Goal: Obtain resource: Download file/media

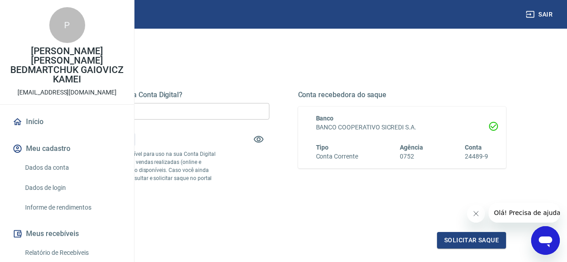
scroll to position [45, 0]
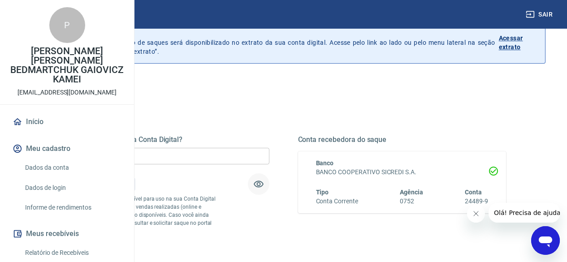
click at [264, 184] on icon "button" at bounding box center [258, 184] width 11 height 11
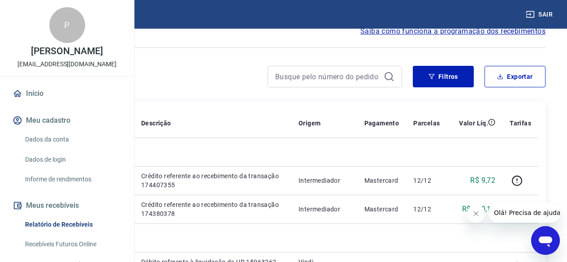
scroll to position [17, 0]
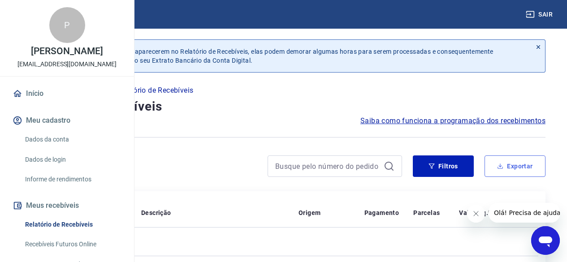
click at [503, 161] on button "Exportar" at bounding box center [514, 165] width 61 height 21
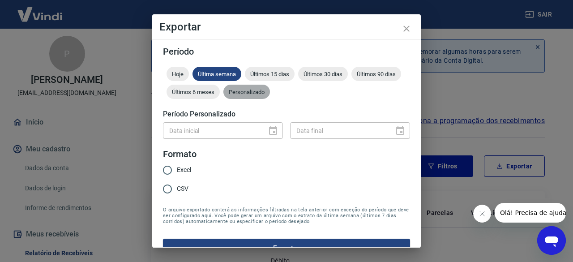
click at [270, 96] on div "Personalizado" at bounding box center [246, 92] width 47 height 14
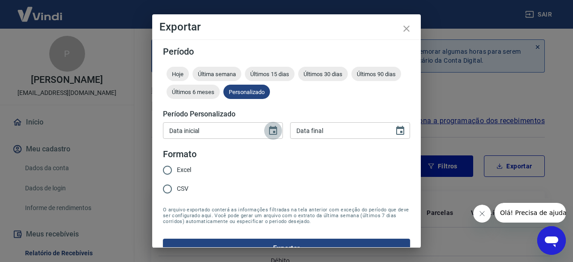
click at [271, 131] on icon "Choose date" at bounding box center [273, 130] width 8 height 9
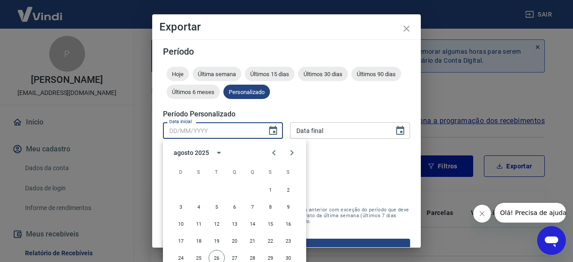
click at [558, 108] on div "Exportar Período Hoje Última semana Últimos 15 dias Últimos 30 dias Últimos 90 …" at bounding box center [286, 131] width 573 height 262
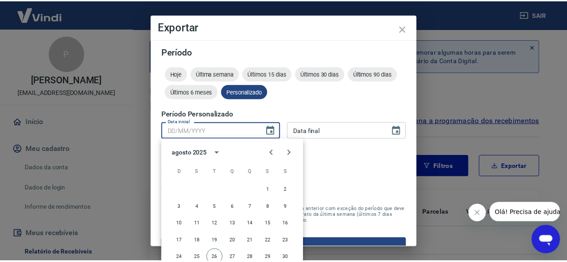
scroll to position [26, 0]
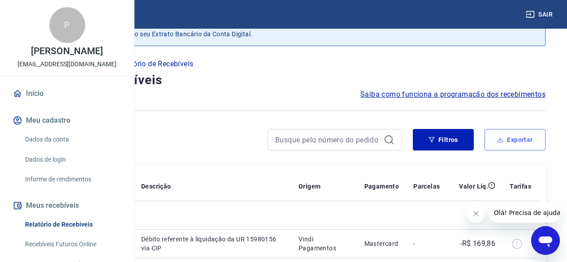
click at [511, 139] on button "Exportar" at bounding box center [514, 139] width 61 height 21
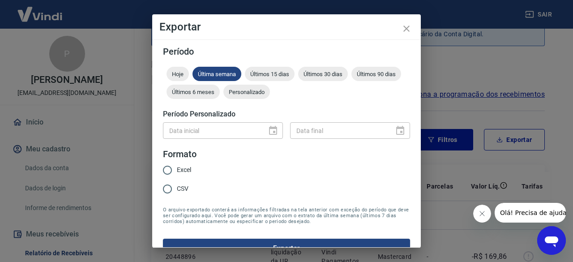
click at [267, 130] on div "Data inicial" at bounding box center [223, 130] width 120 height 17
click at [270, 131] on div "Data inicial" at bounding box center [223, 130] width 120 height 17
click at [270, 92] on span "Personalizado" at bounding box center [246, 92] width 47 height 7
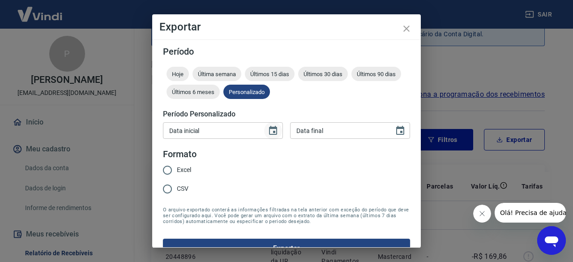
click at [271, 133] on icon "Choose date" at bounding box center [273, 130] width 11 height 11
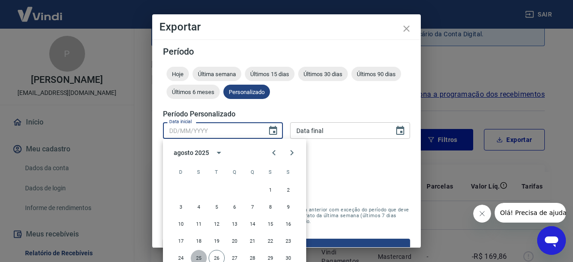
click at [198, 257] on button "25" at bounding box center [199, 258] width 16 height 16
type input "[DATE]"
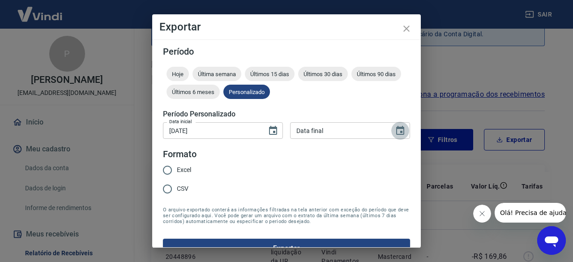
click at [395, 133] on icon "Choose date" at bounding box center [400, 130] width 11 height 11
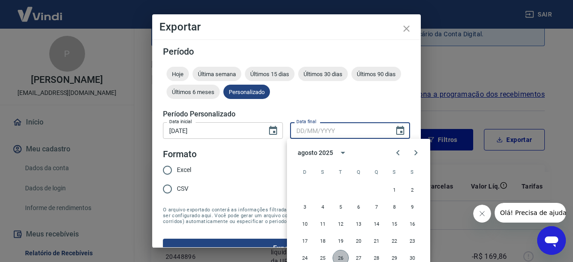
click at [342, 255] on button "26" at bounding box center [341, 258] width 16 height 16
type input "[DATE]"
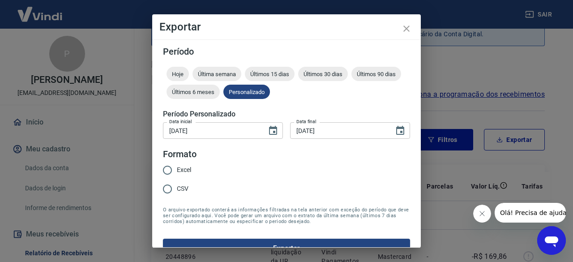
click at [182, 170] on span "Excel" at bounding box center [184, 169] width 14 height 9
click at [177, 170] on input "Excel" at bounding box center [167, 170] width 19 height 19
radio input "true"
click at [229, 240] on button "Exportar" at bounding box center [286, 248] width 247 height 19
